Goal: Task Accomplishment & Management: Manage account settings

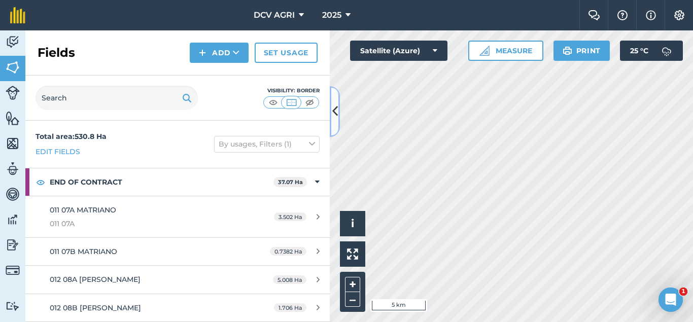
click at [335, 109] on icon at bounding box center [335, 111] width 6 height 18
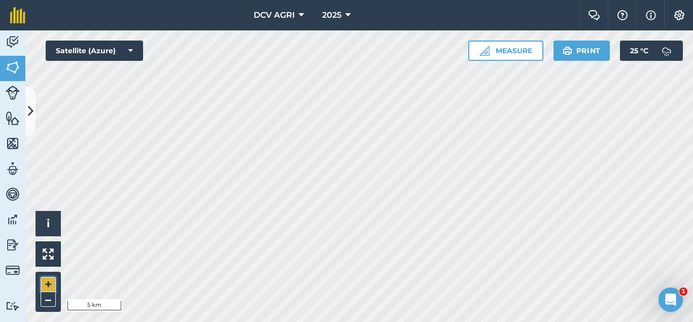
click at [42, 283] on button "+" at bounding box center [48, 284] width 15 height 15
click at [48, 280] on button "+" at bounding box center [48, 284] width 15 height 15
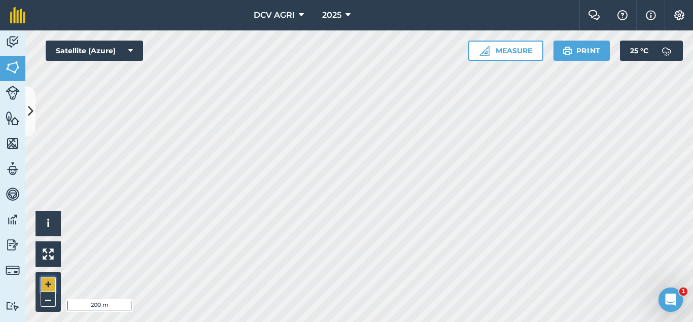
click at [49, 284] on button "+" at bounding box center [48, 284] width 15 height 15
click at [46, 284] on button "+" at bounding box center [48, 284] width 15 height 15
click at [50, 297] on button "–" at bounding box center [48, 299] width 15 height 15
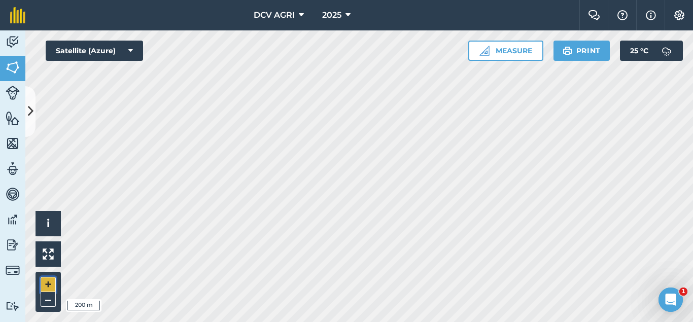
click at [47, 282] on button "+" at bounding box center [48, 284] width 15 height 15
click at [48, 298] on button "–" at bounding box center [48, 299] width 15 height 15
click at [39, 287] on div "+ –" at bounding box center [48, 292] width 25 height 40
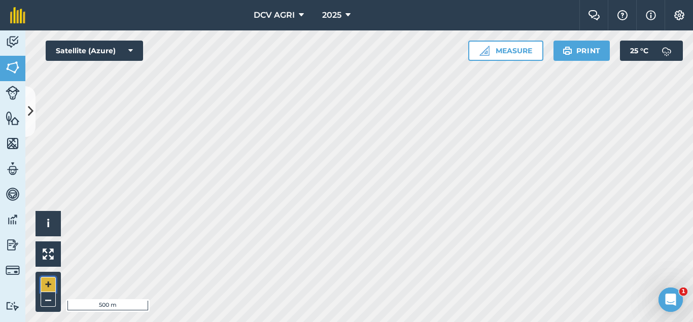
click at [48, 284] on button "+" at bounding box center [48, 284] width 15 height 15
click at [535, 21] on div "DCV AGRI 2025 Farm Chat Help Info Settings DCV AGRI - 2025 Reproduced with the …" at bounding box center [346, 161] width 693 height 322
click at [49, 286] on button "+" at bounding box center [48, 284] width 15 height 15
click at [47, 295] on button "–" at bounding box center [48, 299] width 15 height 15
